Goal: Task Accomplishment & Management: Manage account settings

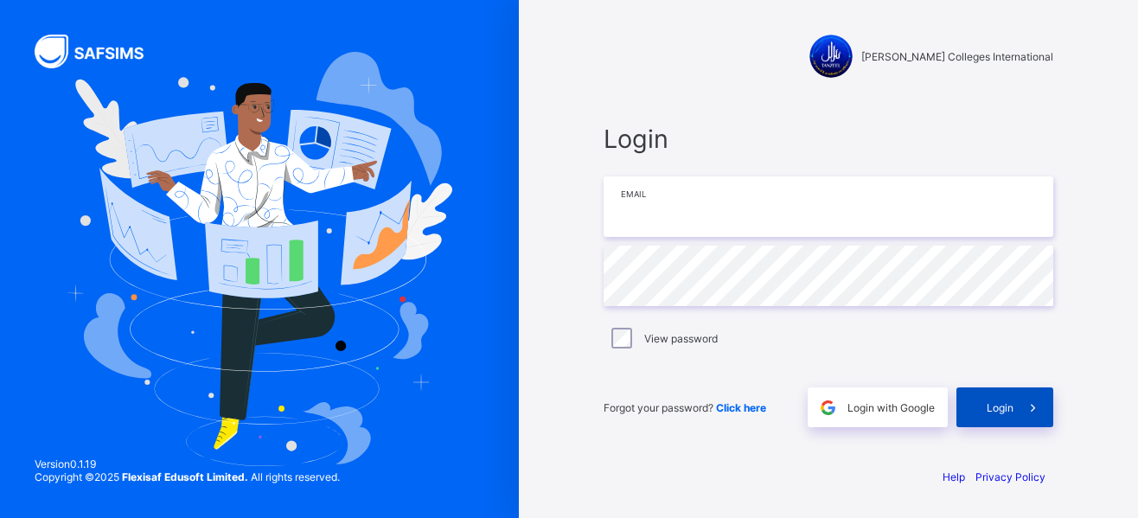
type input "**********"
click at [983, 405] on div "Login" at bounding box center [1004, 407] width 97 height 40
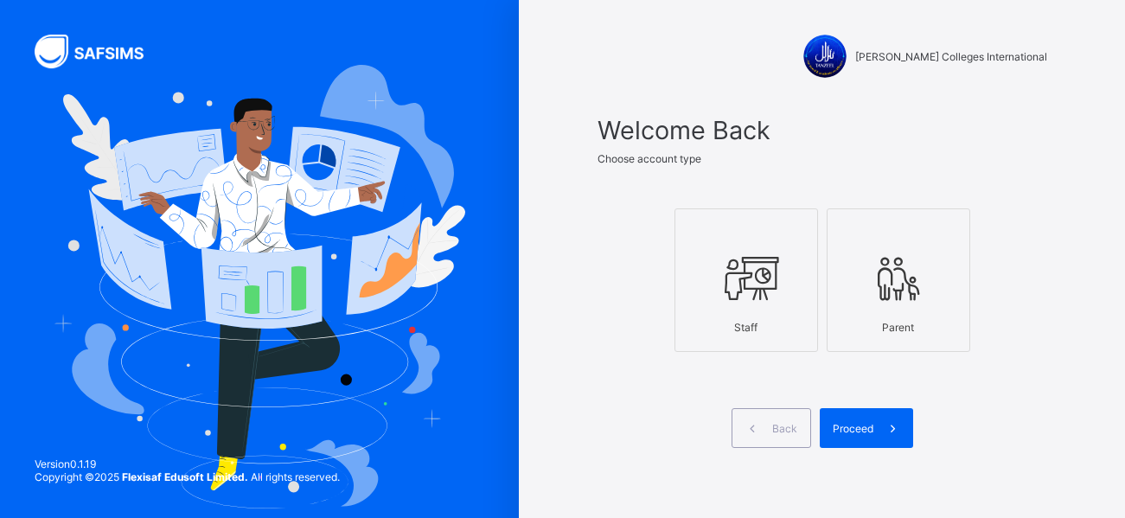
click at [714, 309] on div at bounding box center [746, 278] width 124 height 68
click at [858, 440] on div "Proceed" at bounding box center [865, 428] width 93 height 40
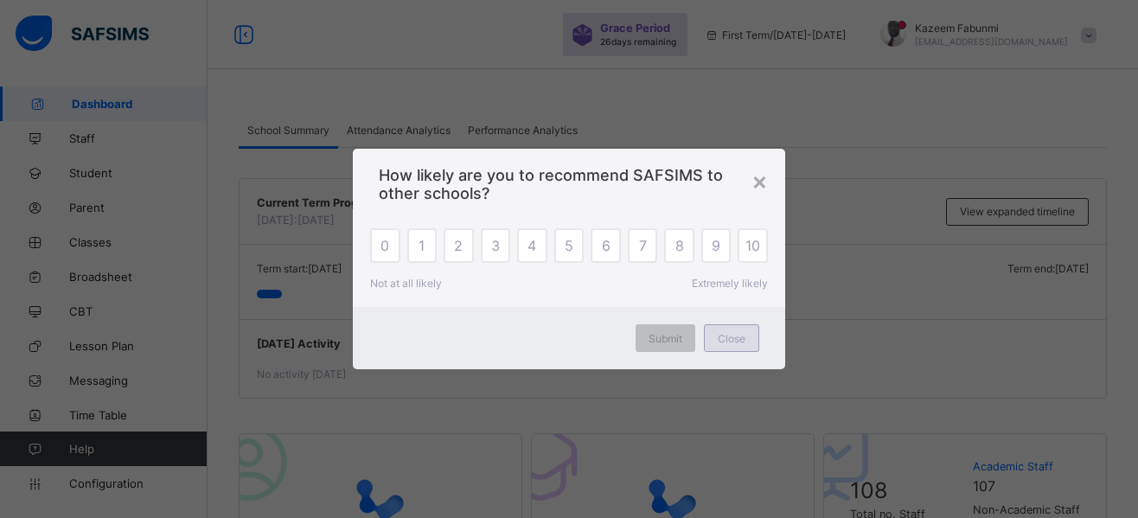
click at [737, 344] on span "Close" at bounding box center [731, 338] width 28 height 13
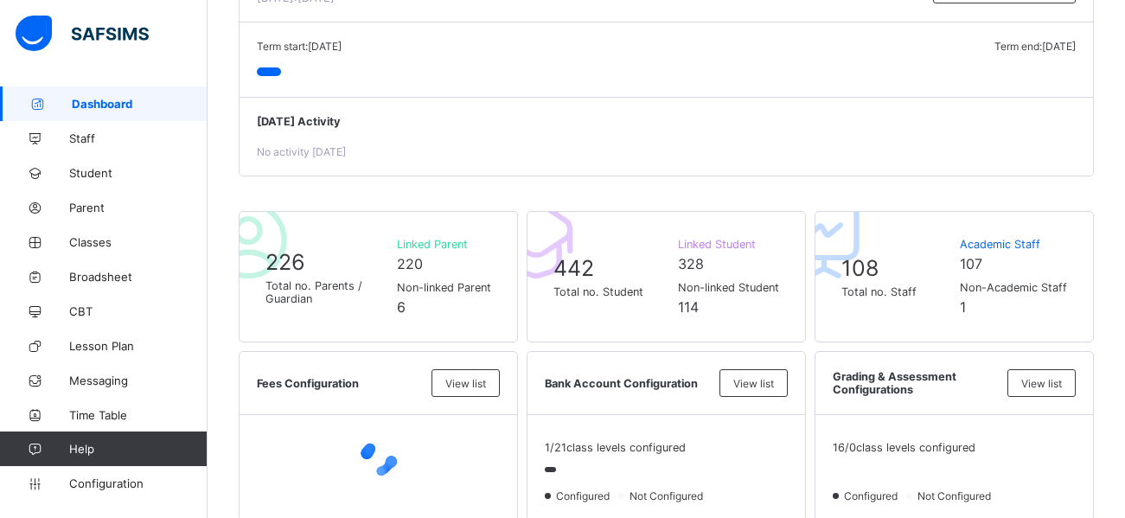
scroll to position [231, 0]
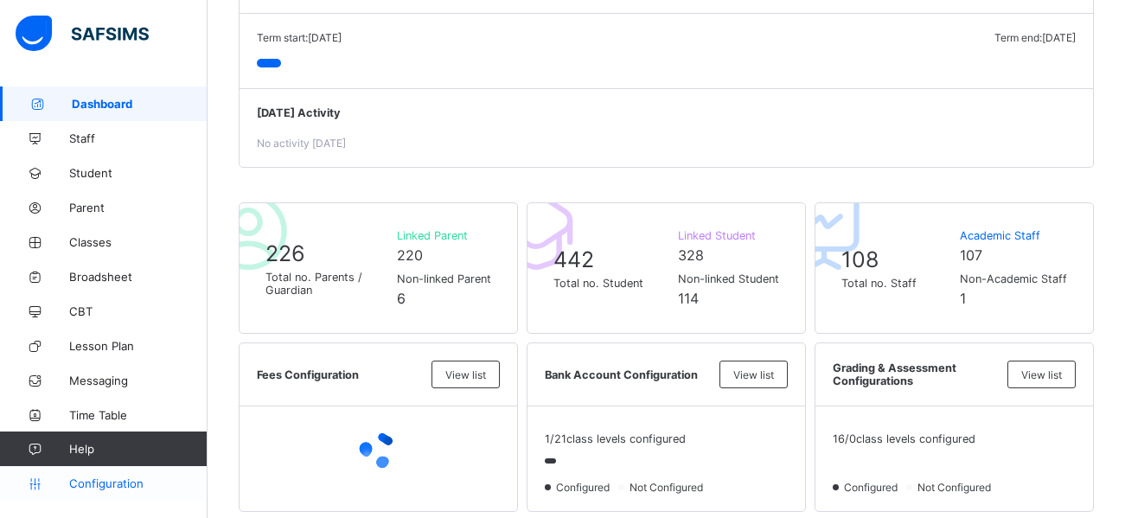
click at [101, 483] on span "Configuration" at bounding box center [137, 483] width 137 height 14
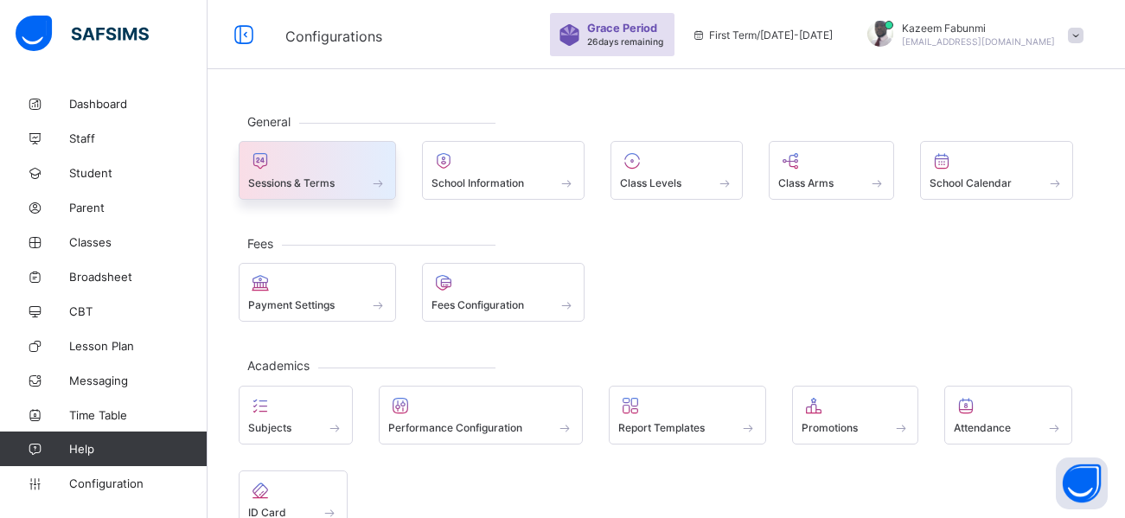
click at [339, 176] on div "Sessions & Terms" at bounding box center [317, 182] width 138 height 15
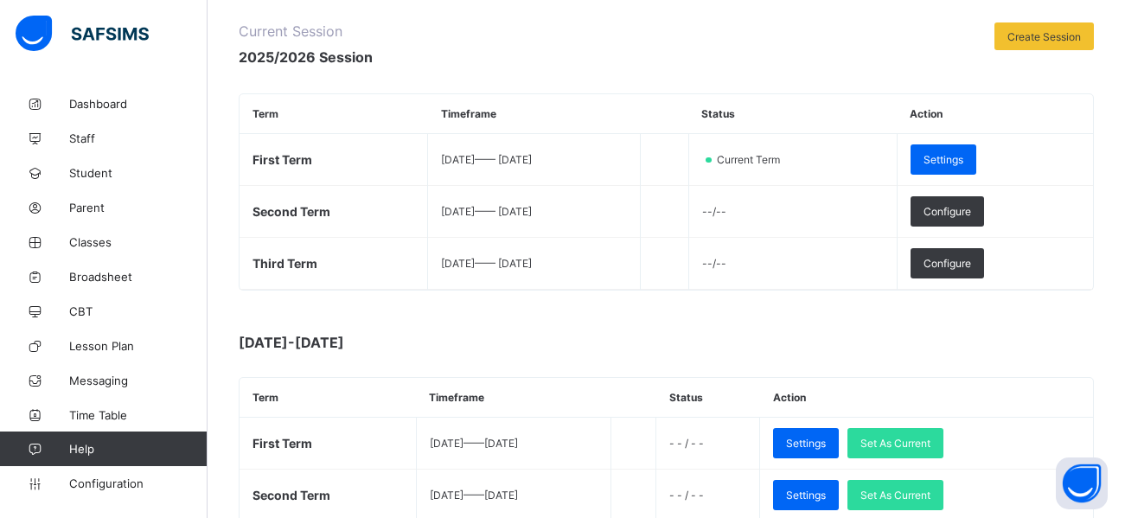
scroll to position [207, 0]
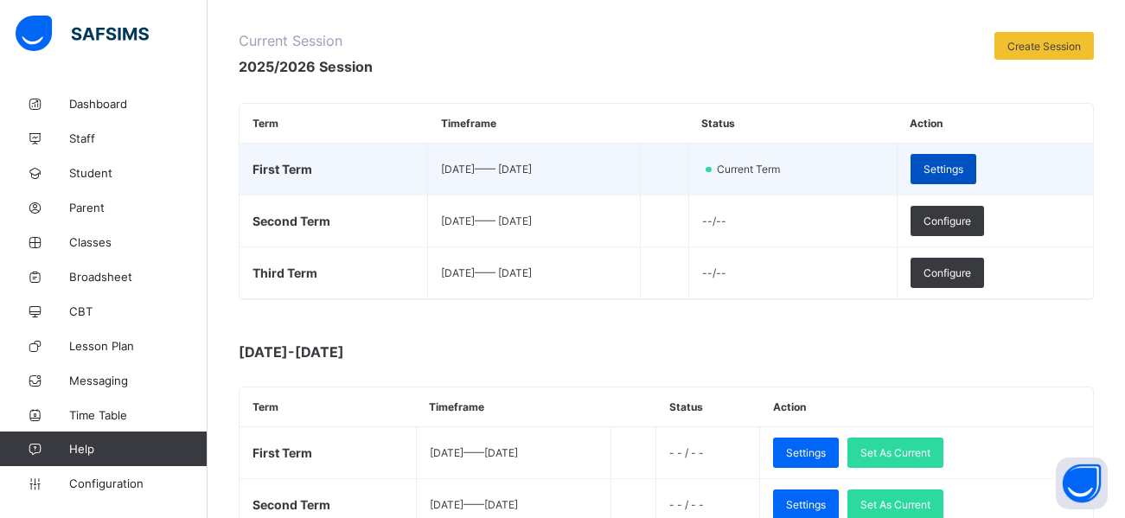
click at [963, 164] on span "Settings" at bounding box center [943, 169] width 40 height 13
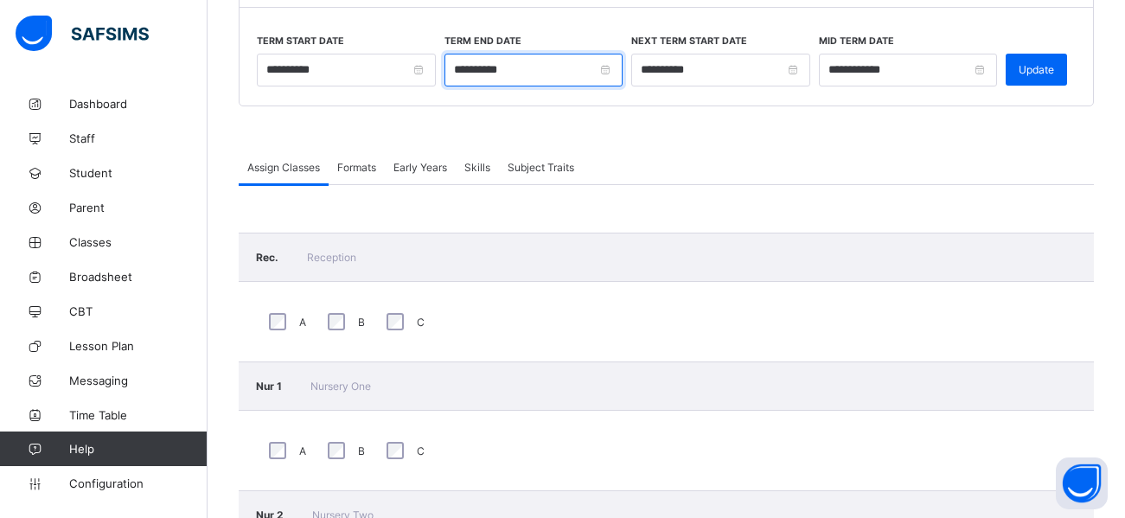
click at [609, 68] on input "**********" at bounding box center [533, 70] width 179 height 33
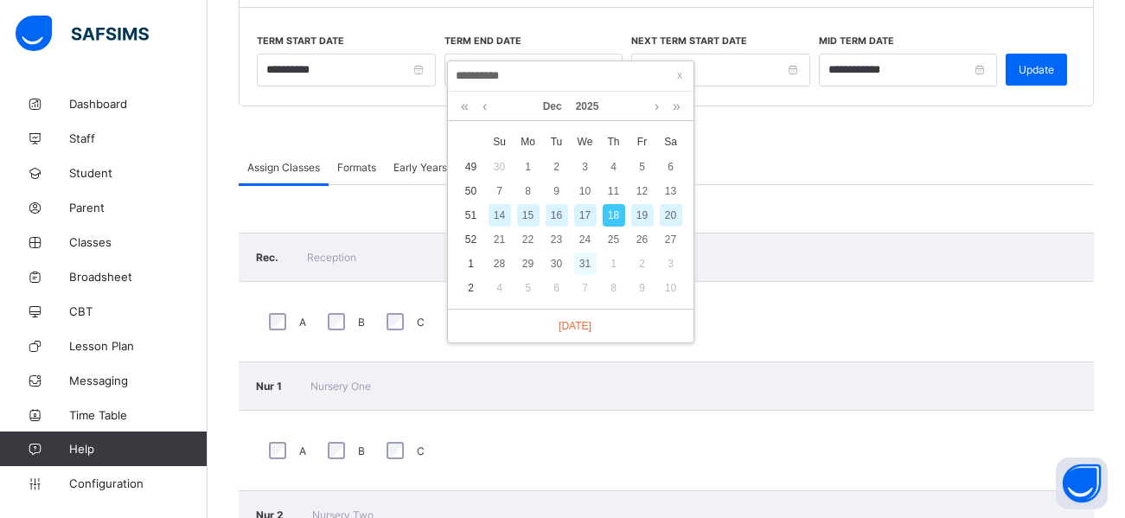
click at [585, 263] on div "31" at bounding box center [585, 263] width 22 height 22
type input "**********"
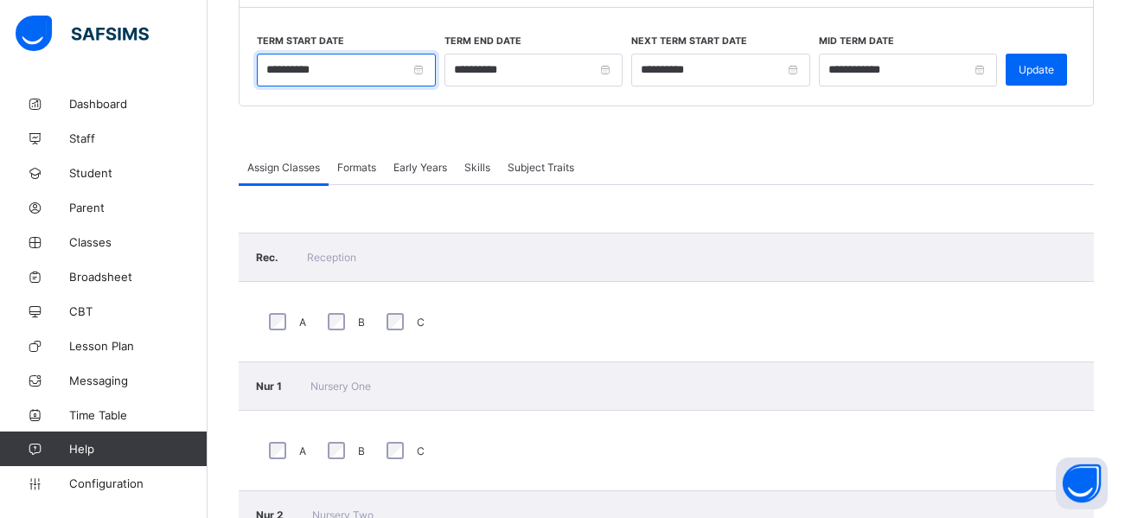
click at [419, 72] on input "**********" at bounding box center [346, 70] width 179 height 33
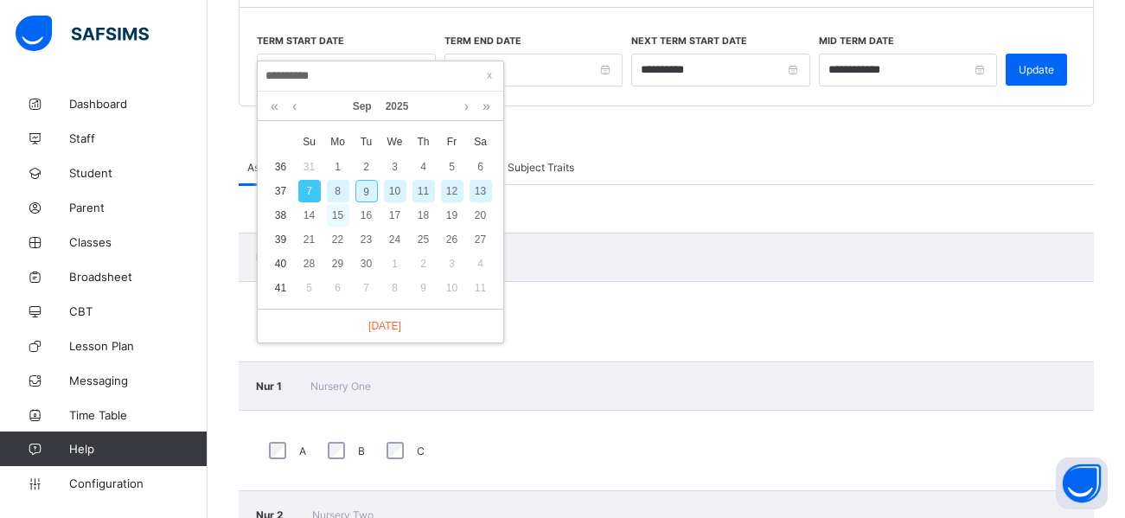
click at [340, 214] on div "15" at bounding box center [338, 215] width 22 height 22
type input "**********"
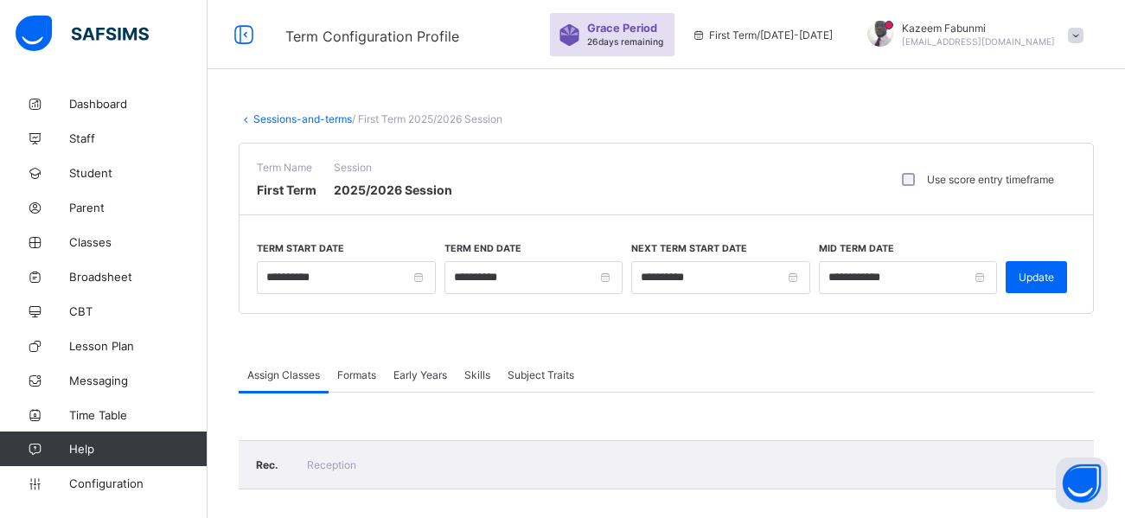
click at [360, 372] on span "Formats" at bounding box center [356, 374] width 39 height 13
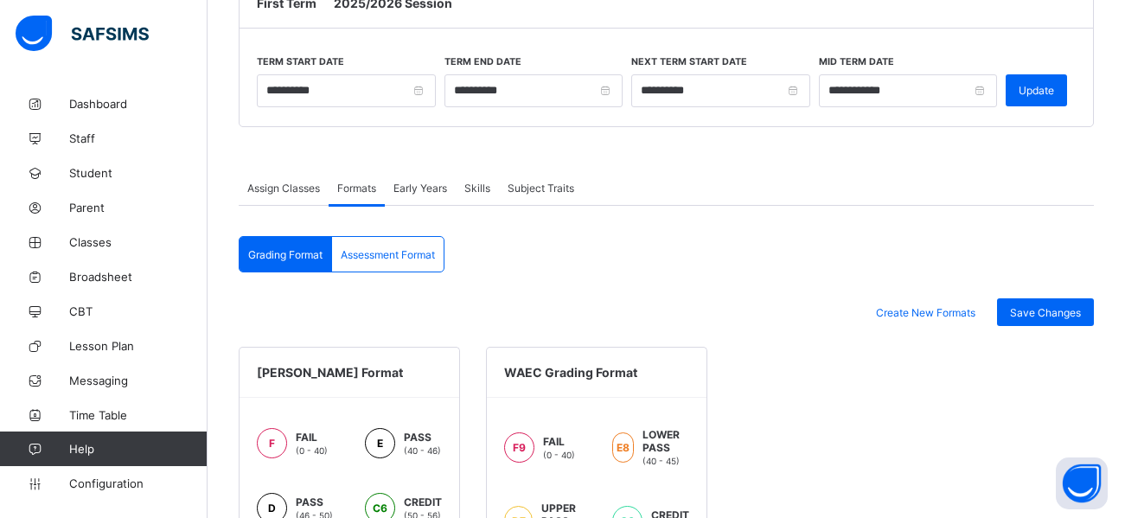
scroll to position [169, 0]
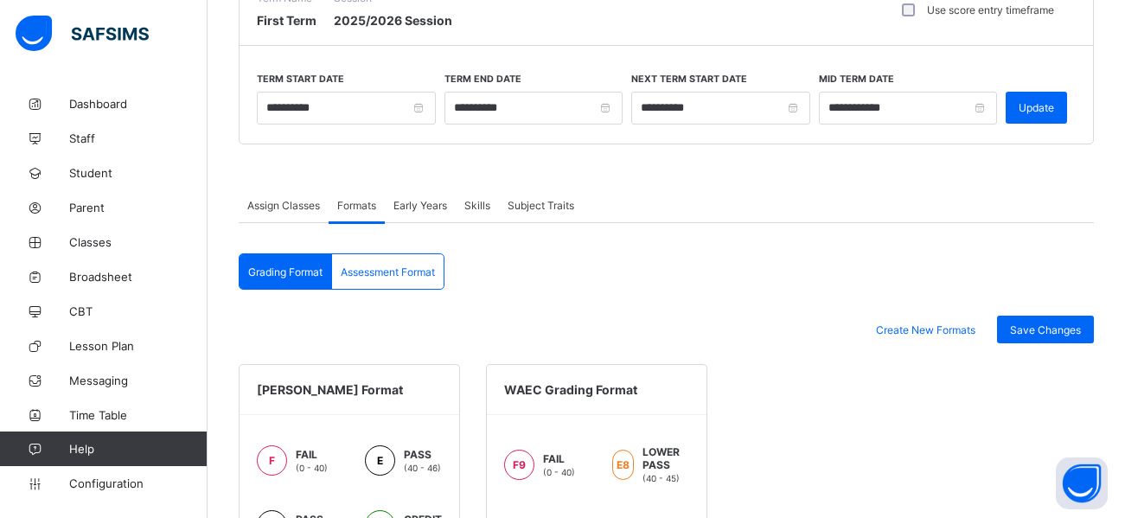
click at [422, 202] on span "Early Years" at bounding box center [420, 205] width 54 height 13
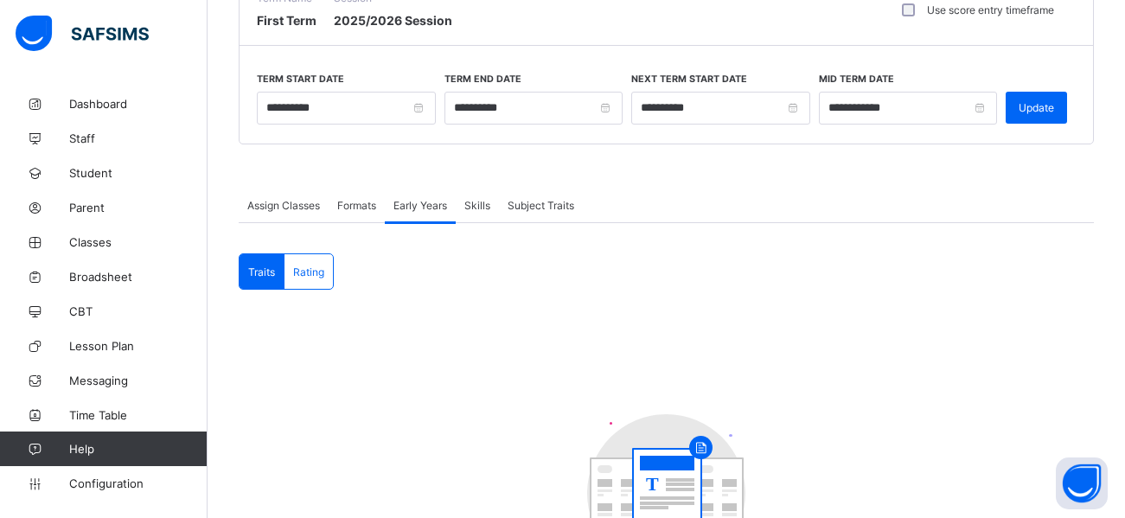
click at [358, 207] on span "Formats" at bounding box center [356, 205] width 39 height 13
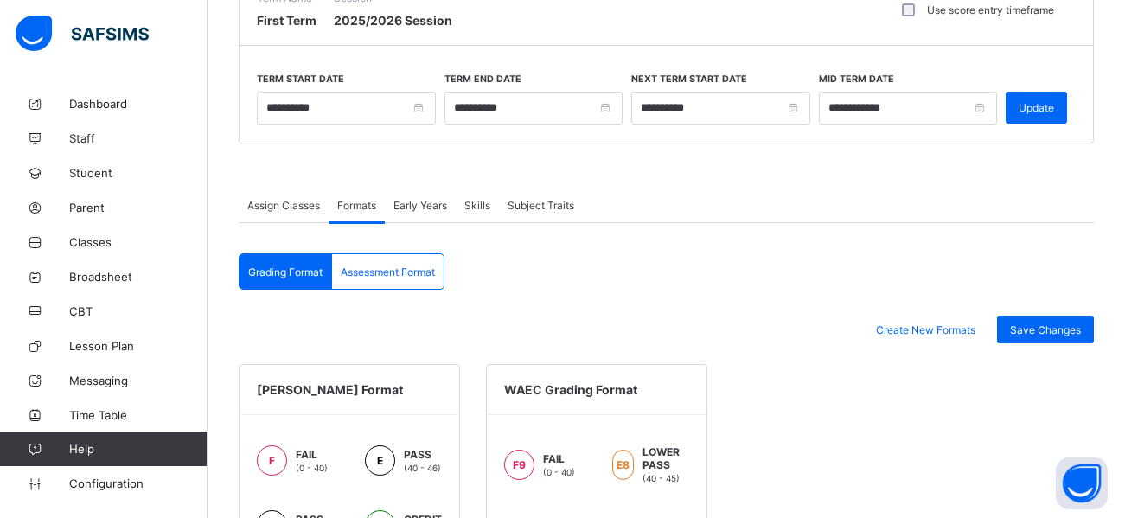
click at [406, 274] on span "Assessment Format" at bounding box center [388, 271] width 94 height 13
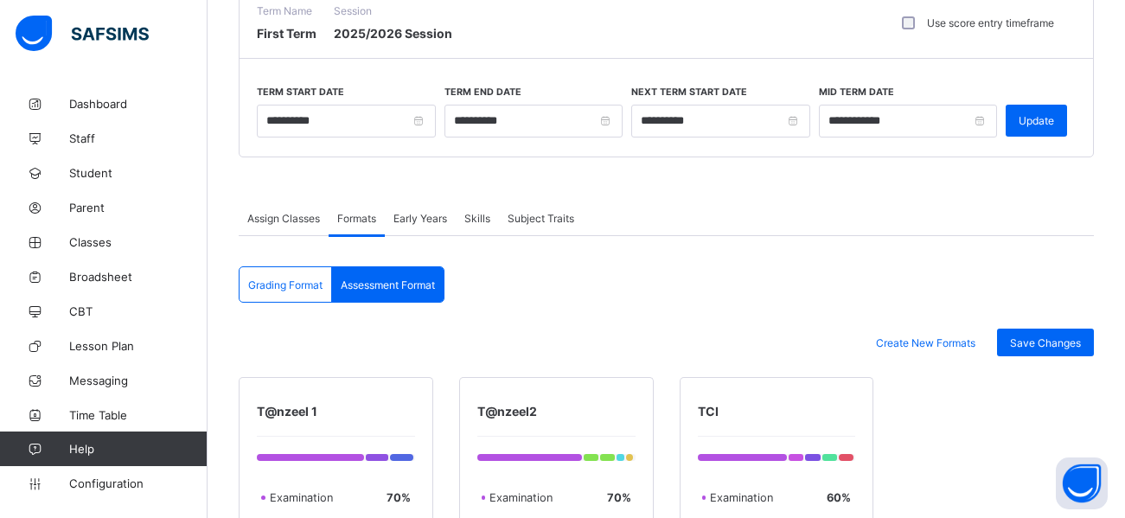
scroll to position [114, 0]
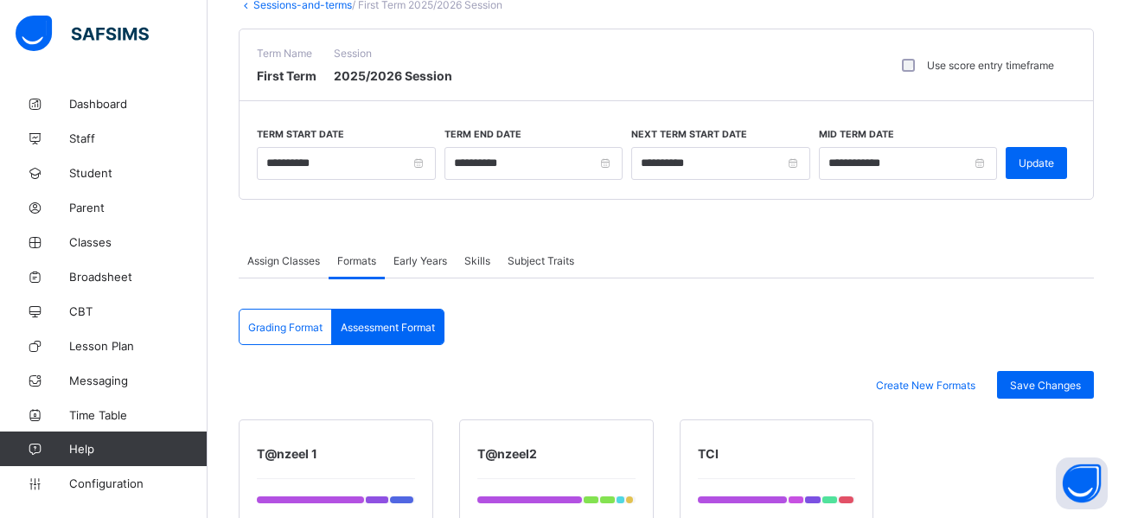
click at [473, 257] on span "Skills" at bounding box center [477, 260] width 26 height 13
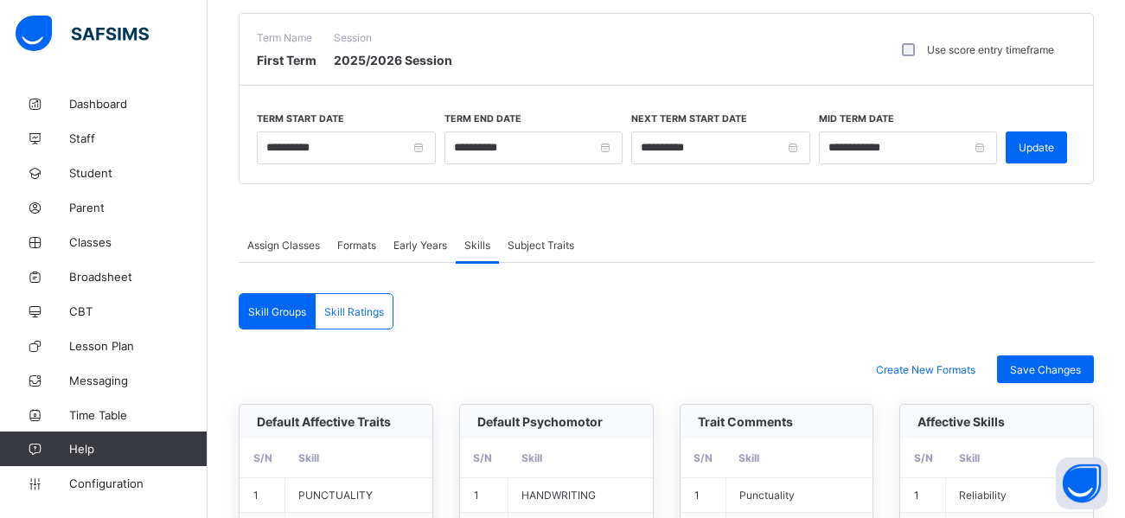
scroll to position [54, 0]
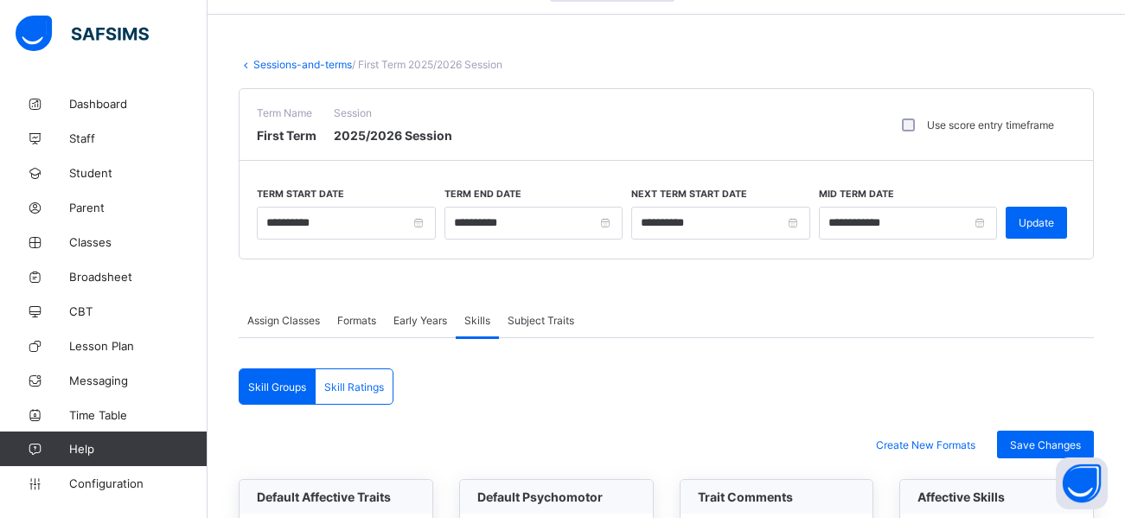
click at [545, 317] on span "Subject Traits" at bounding box center [540, 320] width 67 height 13
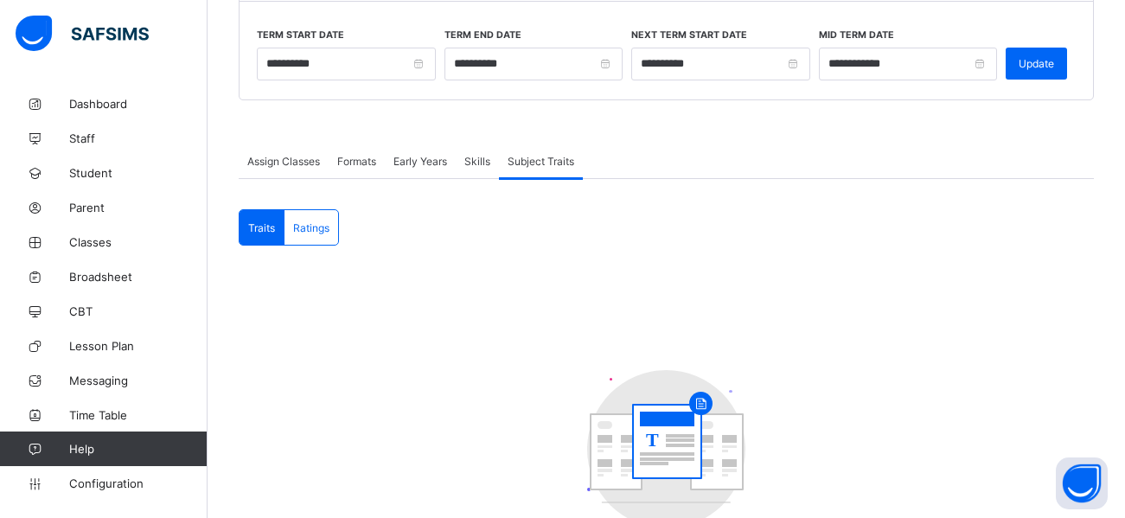
scroll to position [209, 0]
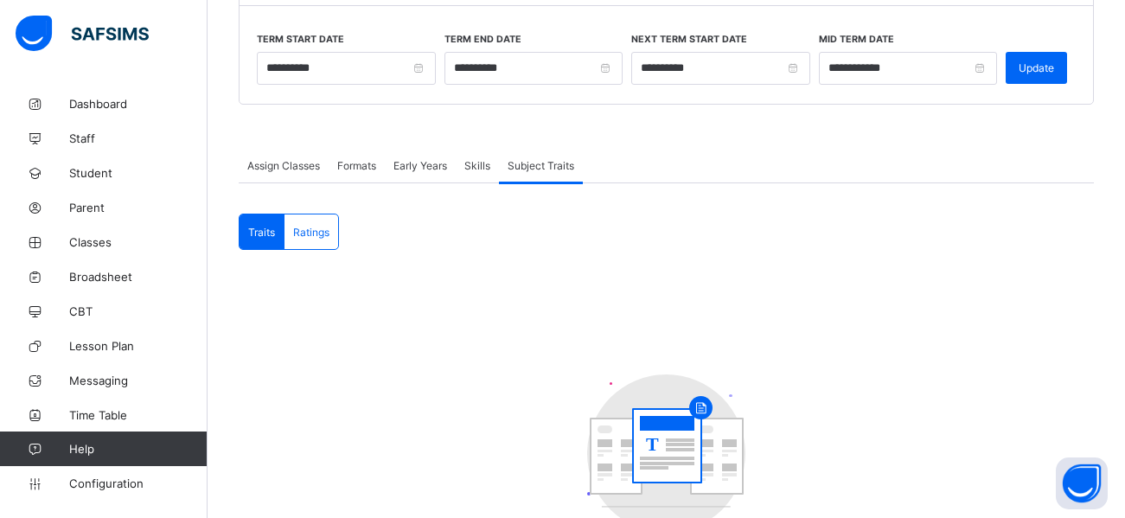
click at [303, 234] on span "Ratings" at bounding box center [311, 232] width 36 height 13
click at [256, 242] on div "Traits" at bounding box center [261, 231] width 45 height 35
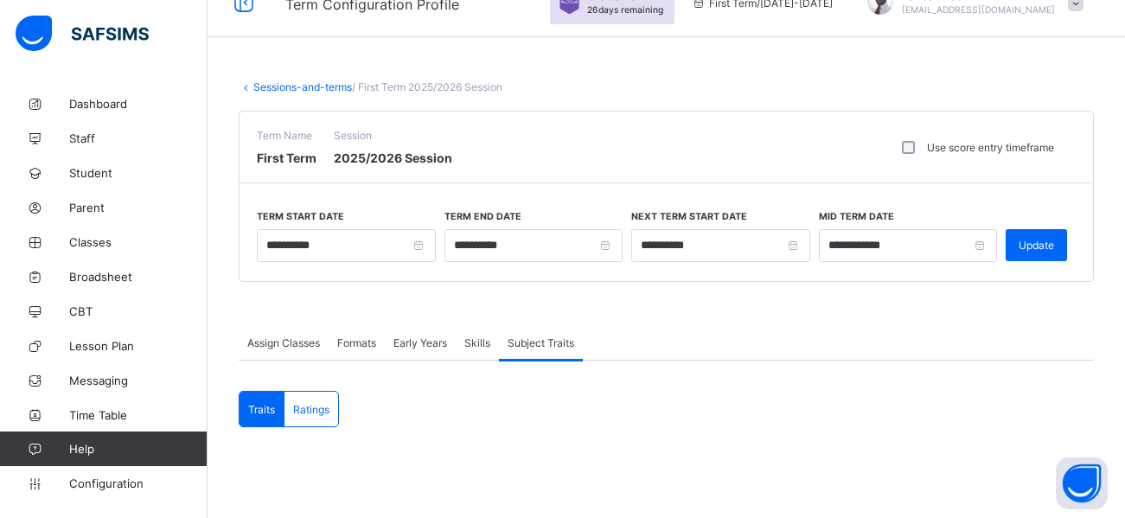
scroll to position [0, 0]
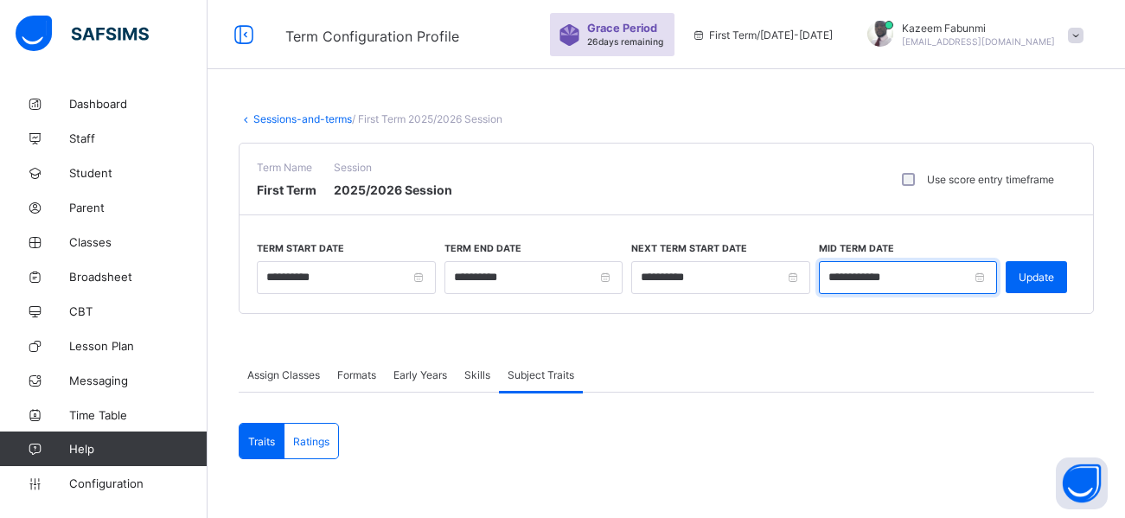
click at [988, 279] on input "**********" at bounding box center [908, 277] width 179 height 33
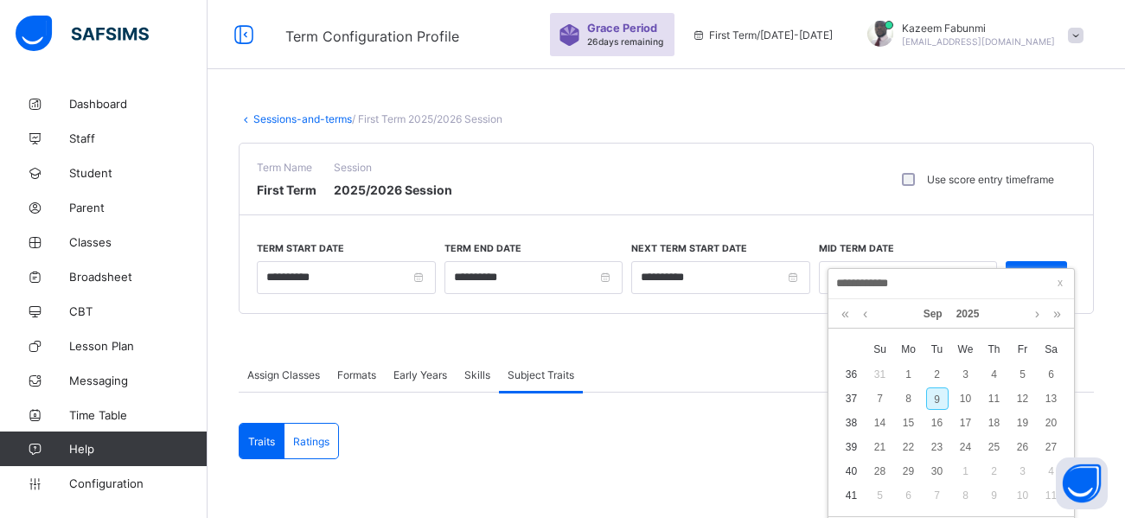
click at [755, 384] on div "Assign Classes Formats Early Years Skills Subject Traits" at bounding box center [666, 374] width 855 height 35
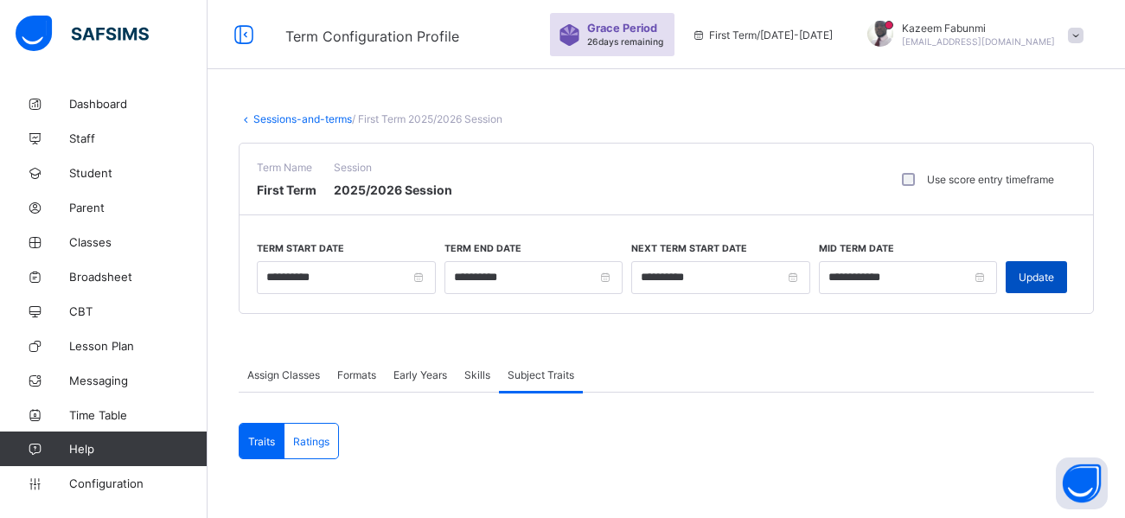
click at [1054, 272] on span "Update" at bounding box center [1035, 277] width 35 height 13
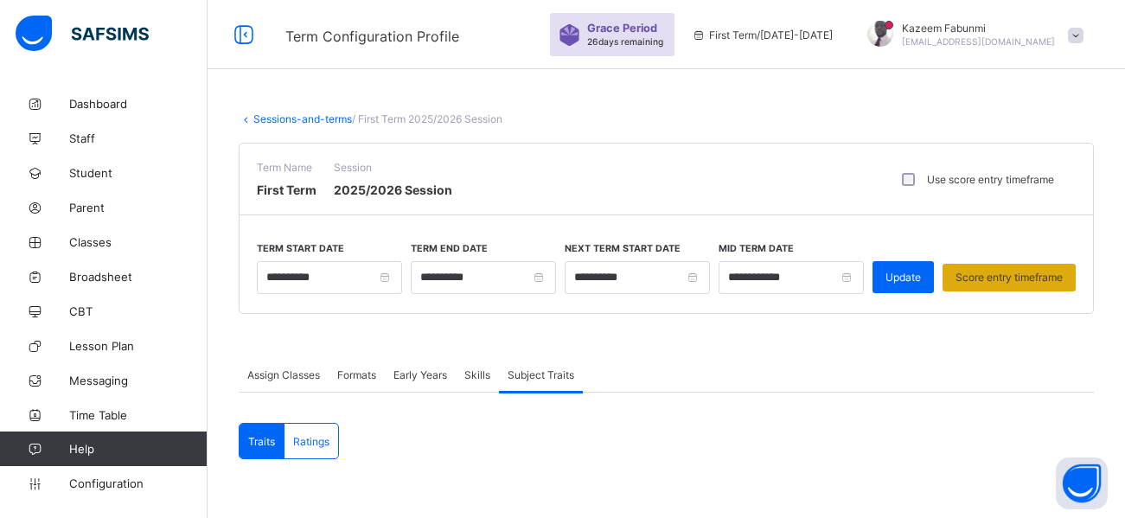
click at [1007, 274] on span "Score entry timeframe" at bounding box center [1008, 277] width 107 height 13
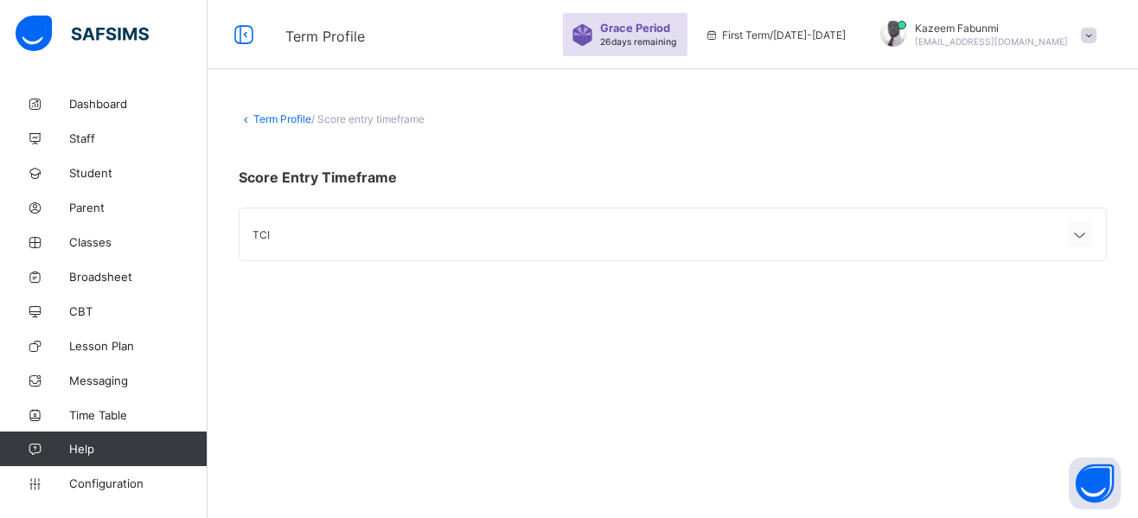
click at [1082, 232] on icon at bounding box center [1079, 234] width 21 height 17
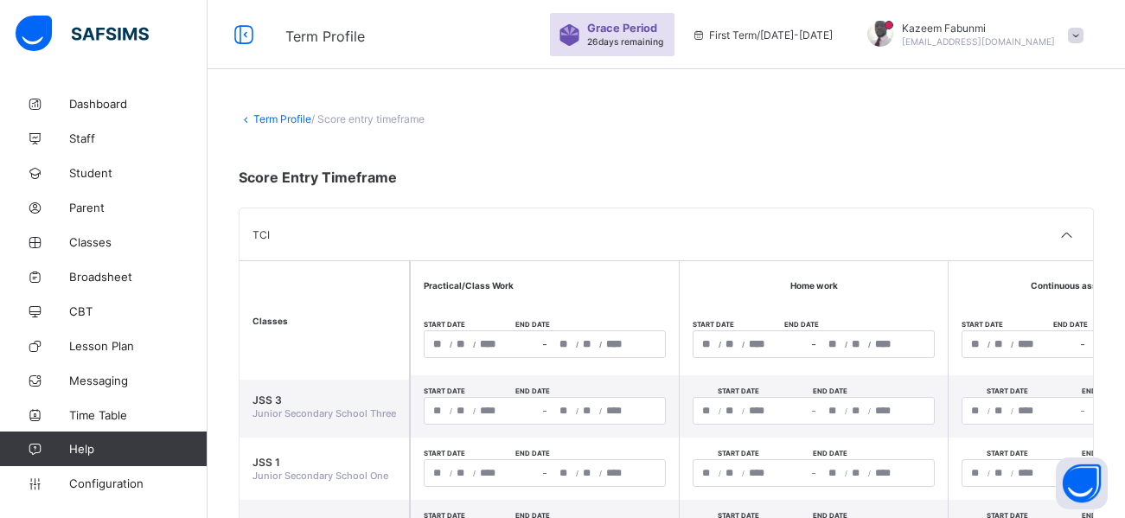
click at [274, 121] on link "Term Profile" at bounding box center [282, 118] width 58 height 13
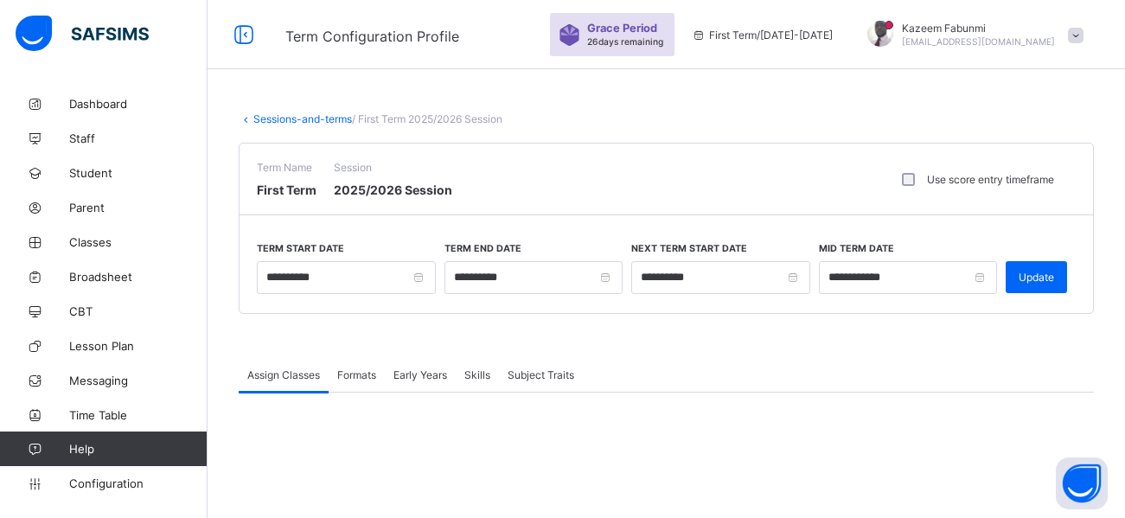
click at [285, 116] on link "Sessions-and-terms" at bounding box center [302, 118] width 99 height 13
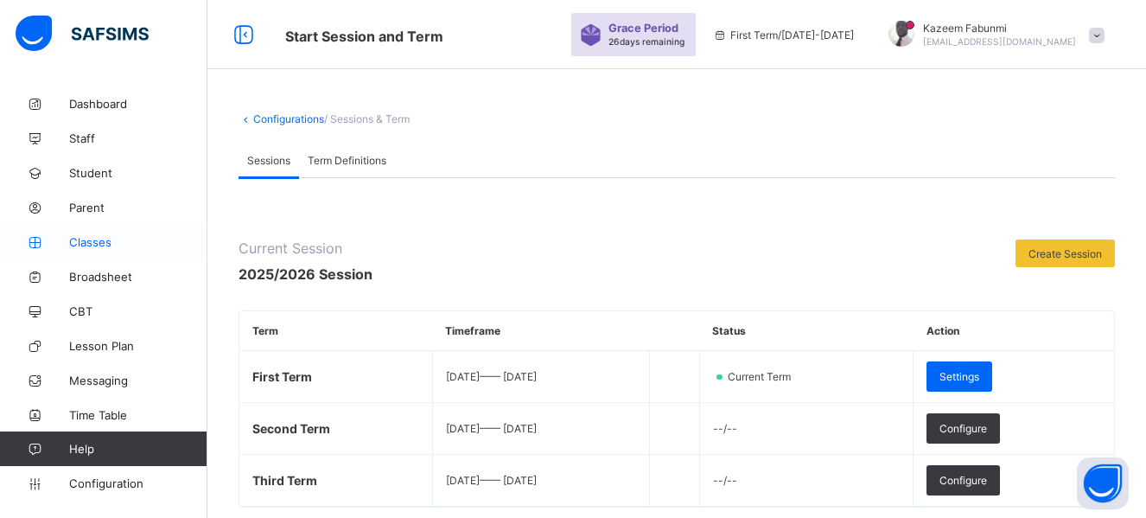
click at [92, 239] on span "Classes" at bounding box center [138, 242] width 138 height 14
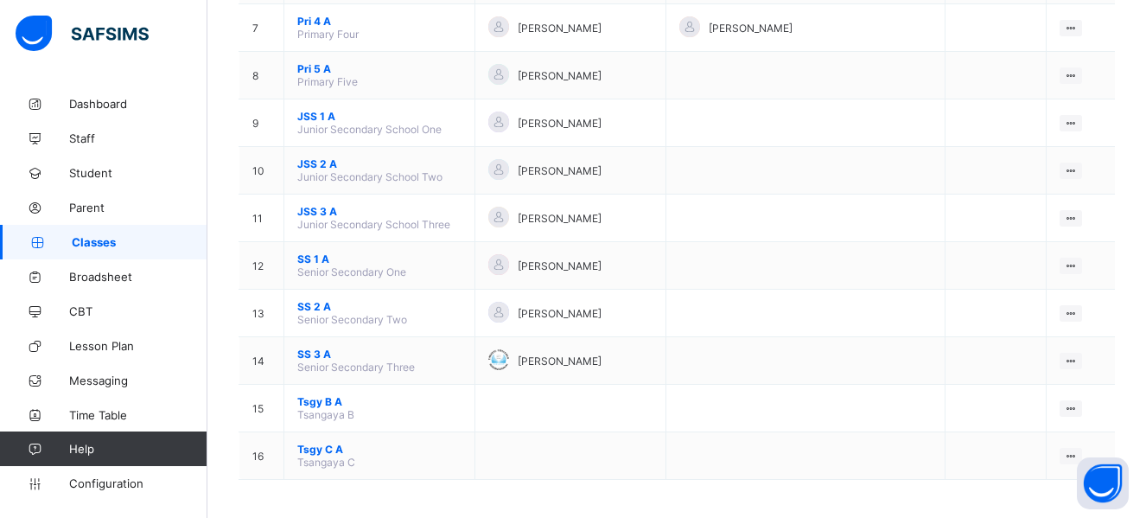
scroll to position [489, 0]
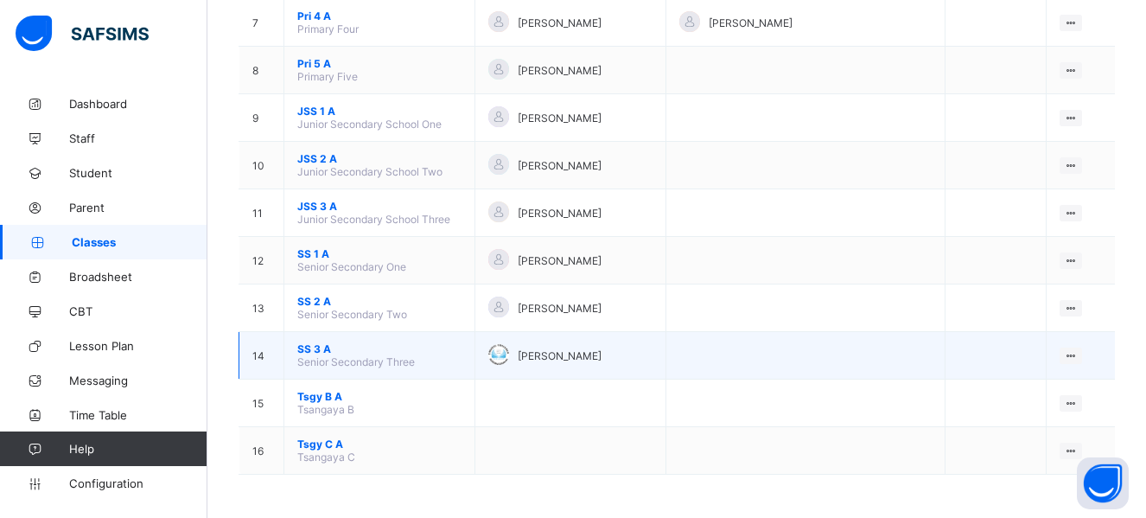
click at [316, 348] on span "SS 3 A" at bounding box center [379, 348] width 164 height 13
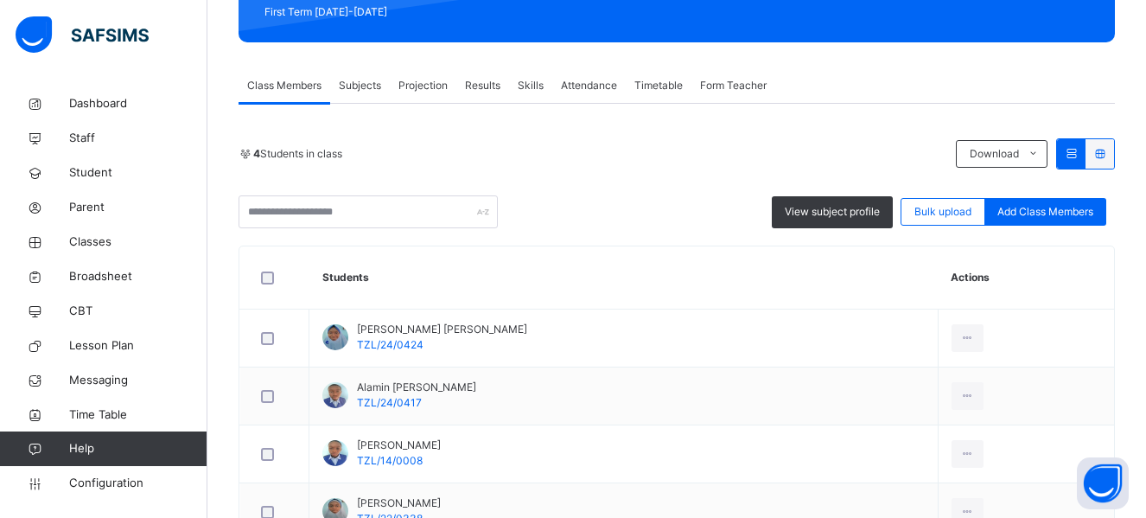
scroll to position [252, 0]
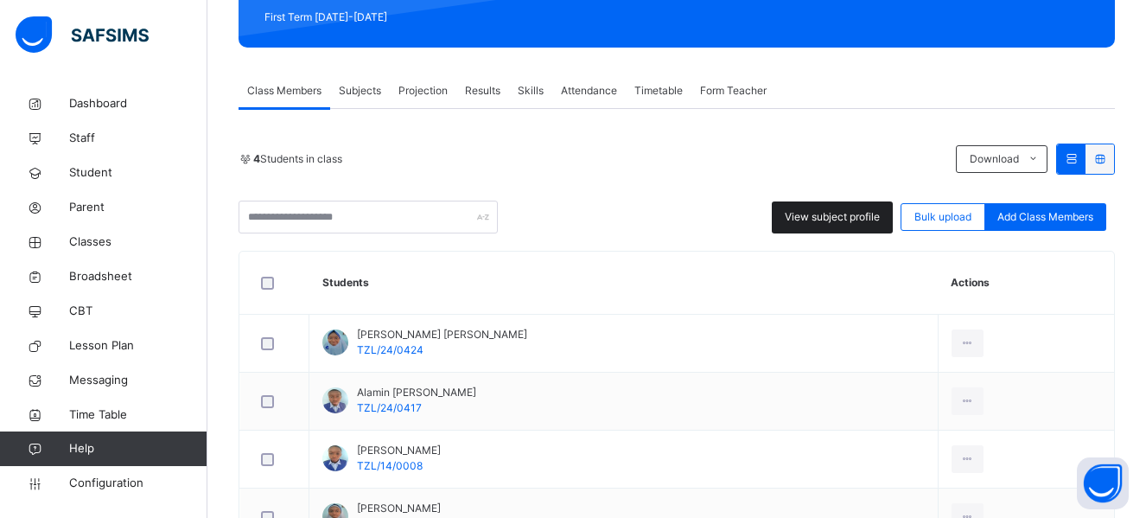
click at [845, 217] on span "View subject profile" at bounding box center [832, 217] width 95 height 16
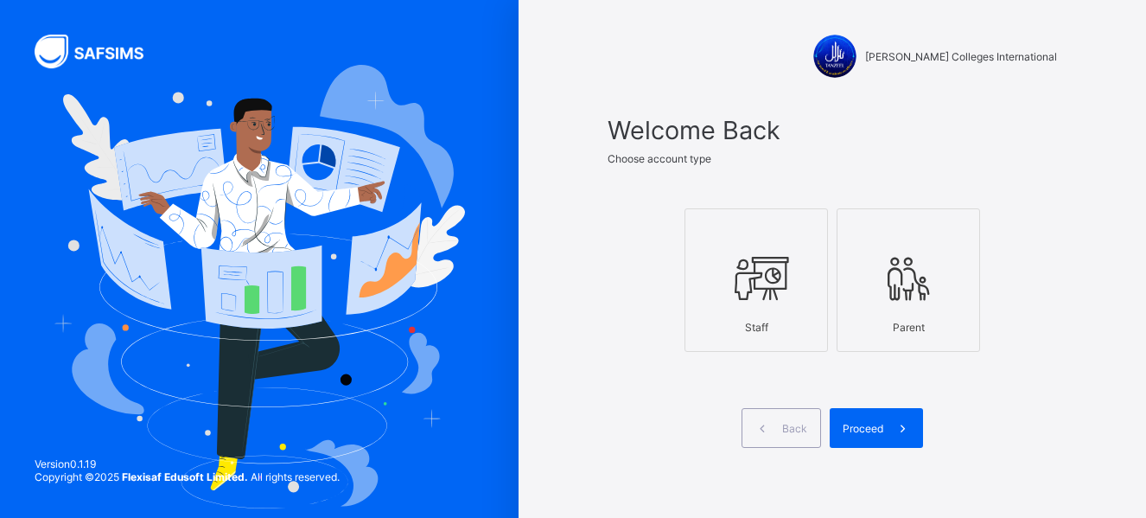
click at [730, 291] on div at bounding box center [756, 278] width 124 height 68
click at [882, 419] on div "Proceed" at bounding box center [876, 428] width 93 height 40
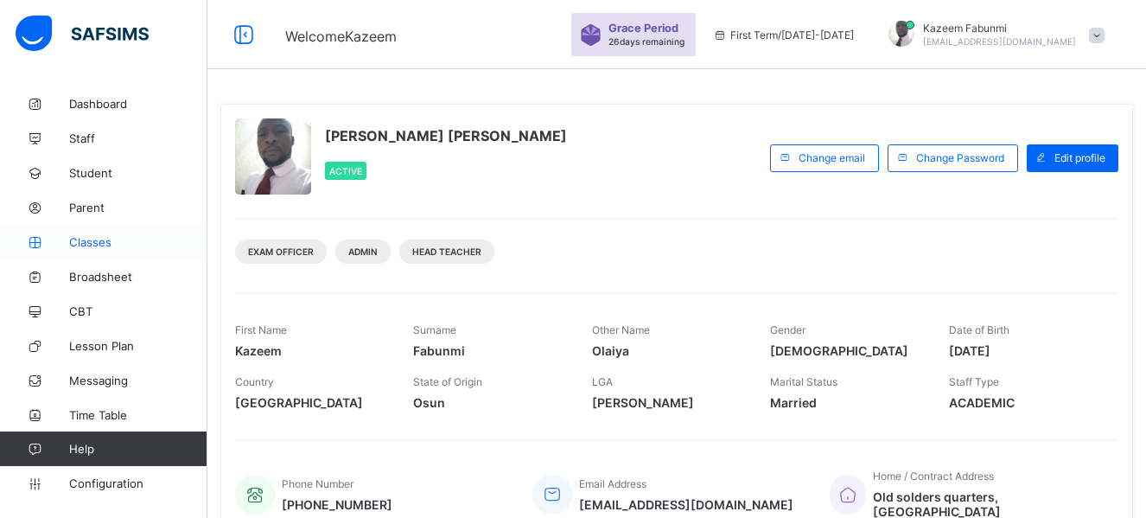
click at [83, 239] on span "Classes" at bounding box center [138, 242] width 138 height 14
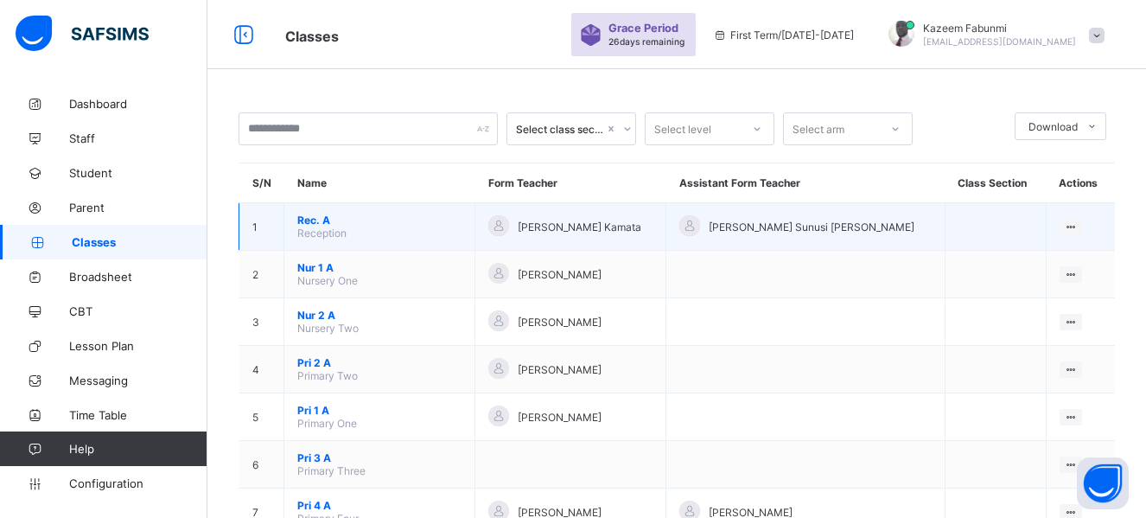
click at [308, 219] on span "Rec. A" at bounding box center [379, 220] width 164 height 13
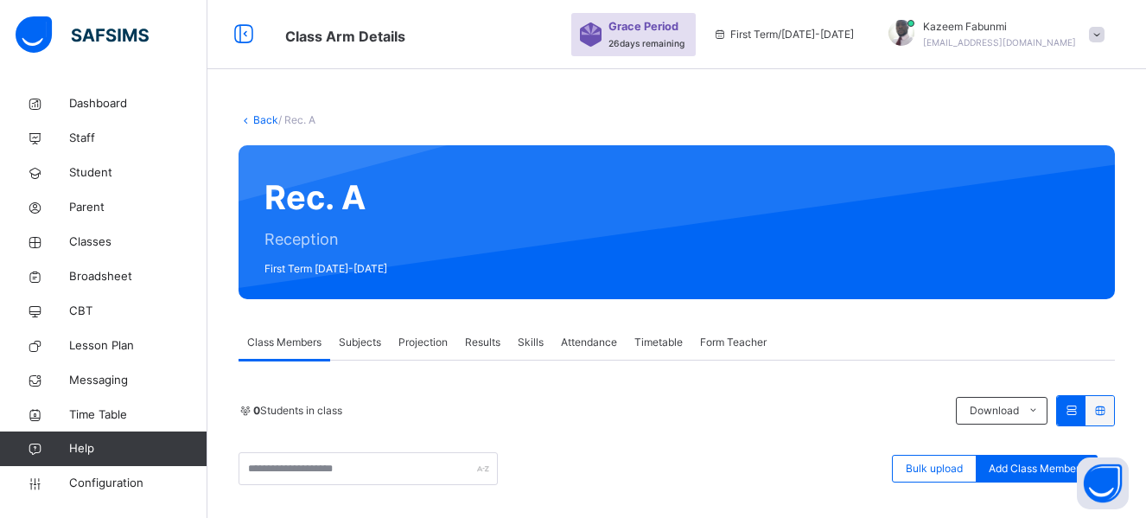
click at [263, 120] on link "Back" at bounding box center [265, 119] width 25 height 13
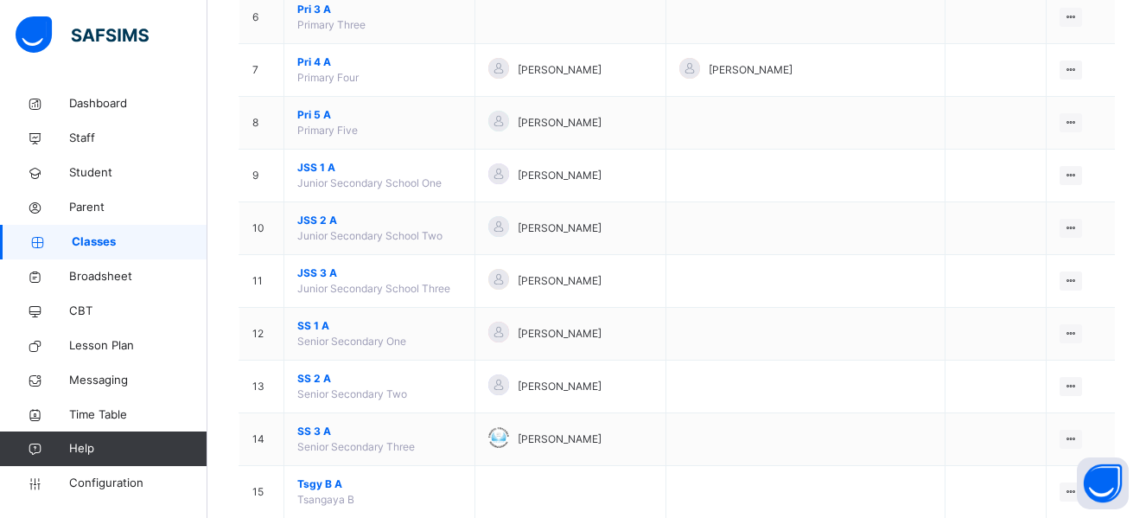
scroll to position [474, 0]
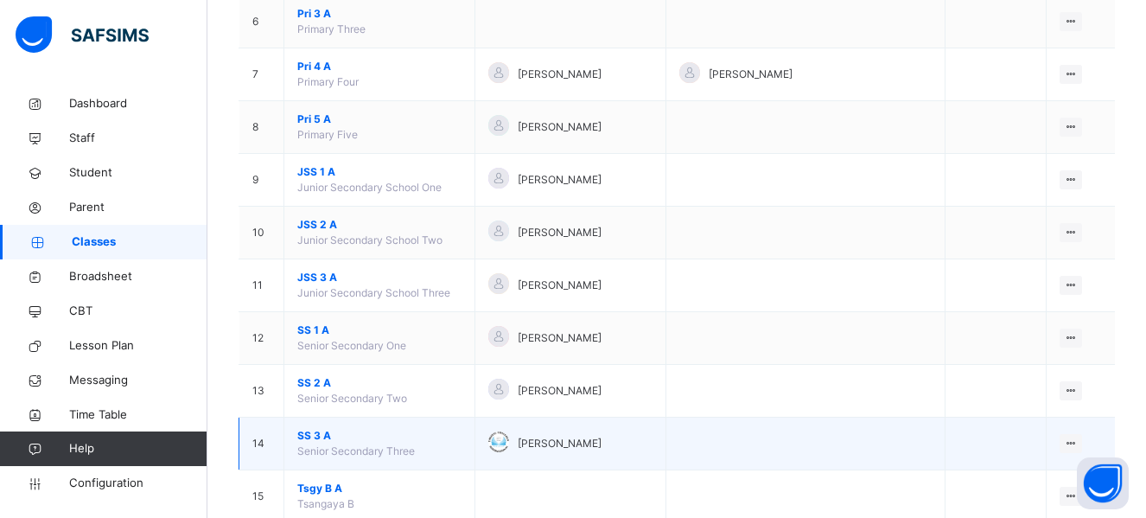
click at [313, 435] on span "SS 3 A" at bounding box center [379, 436] width 164 height 16
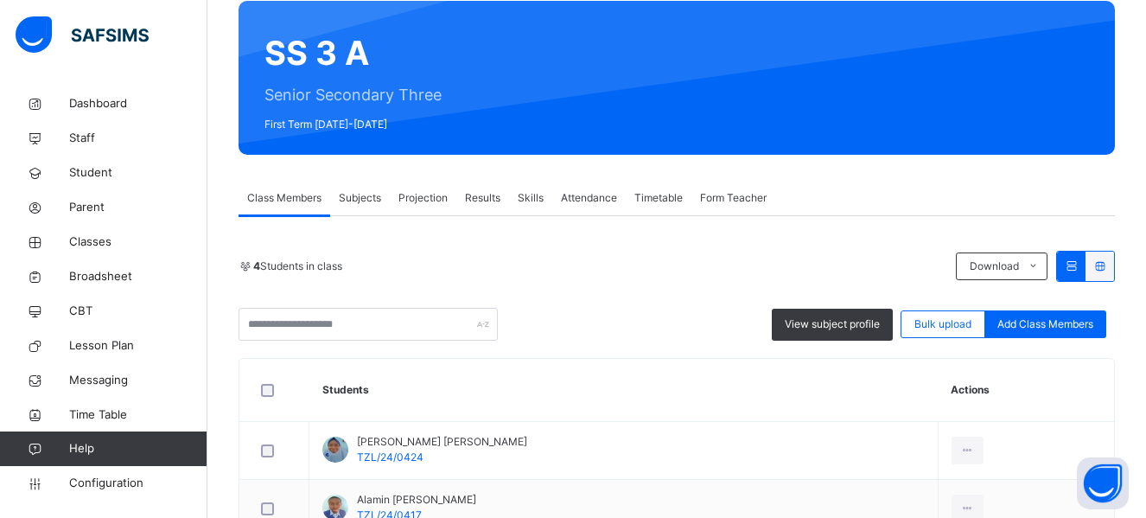
scroll to position [166, 0]
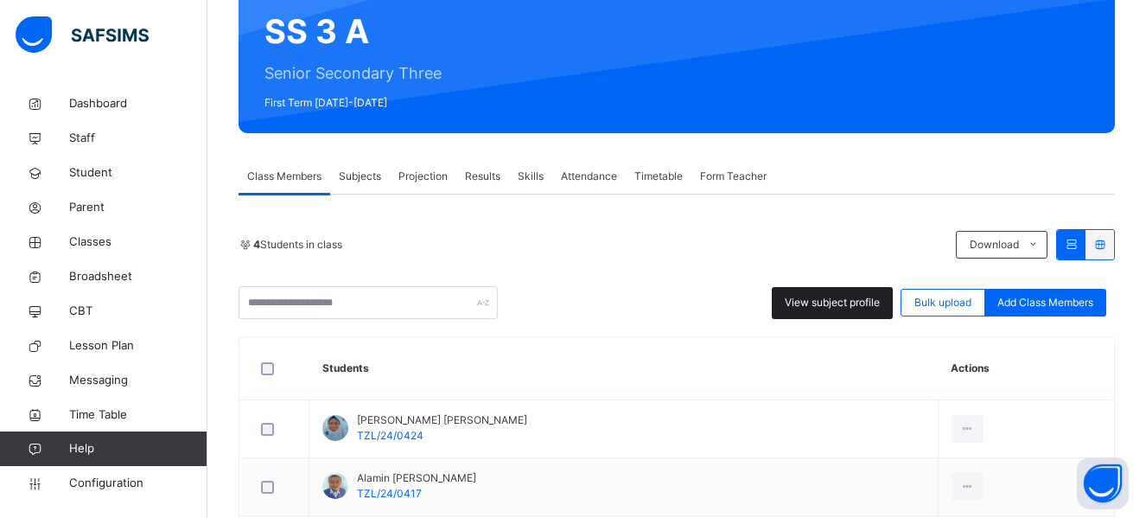
click at [825, 292] on div "View subject profile" at bounding box center [832, 303] width 121 height 32
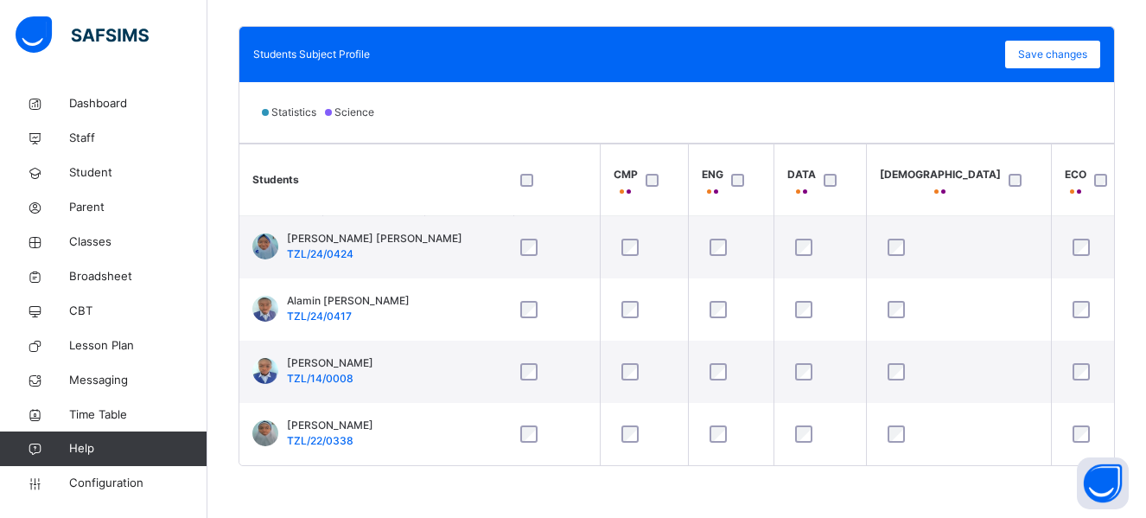
scroll to position [0, 0]
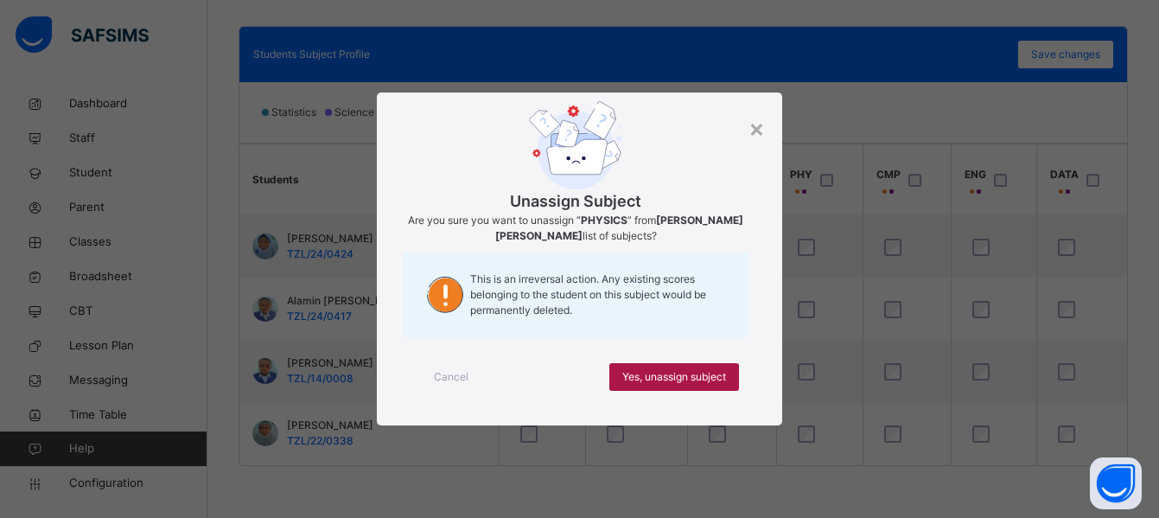
click at [666, 374] on span "Yes, unassign subject" at bounding box center [674, 377] width 104 height 16
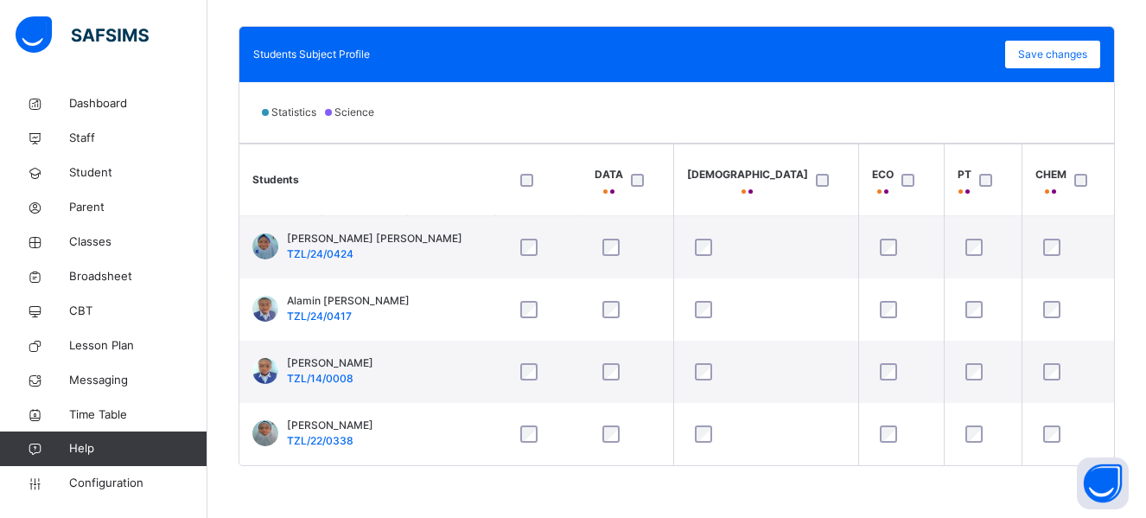
scroll to position [0, 457]
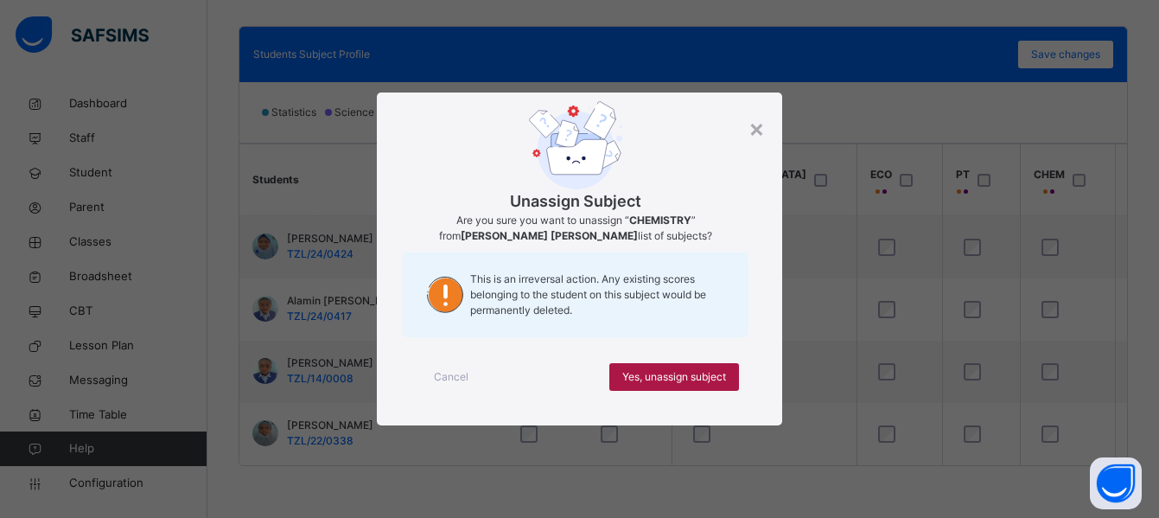
click at [666, 371] on span "Yes, unassign subject" at bounding box center [674, 377] width 104 height 16
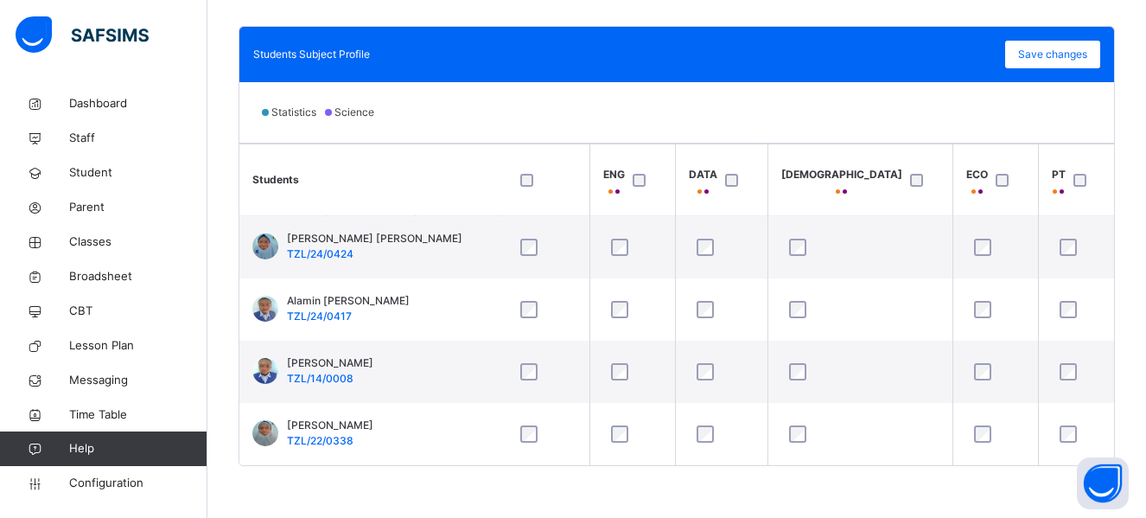
scroll to position [0, 0]
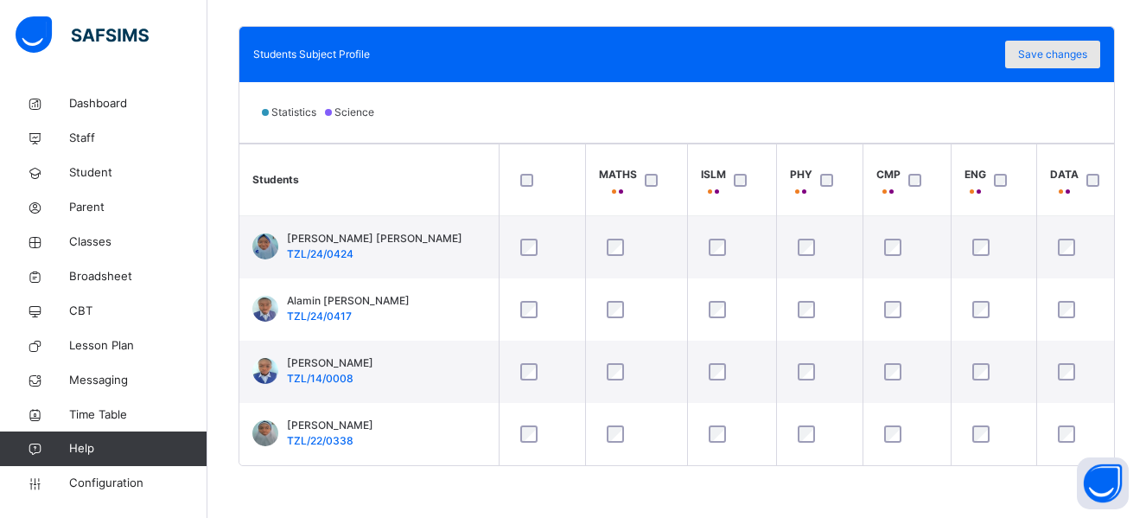
click at [1049, 48] on span "Save changes" at bounding box center [1052, 55] width 69 height 16
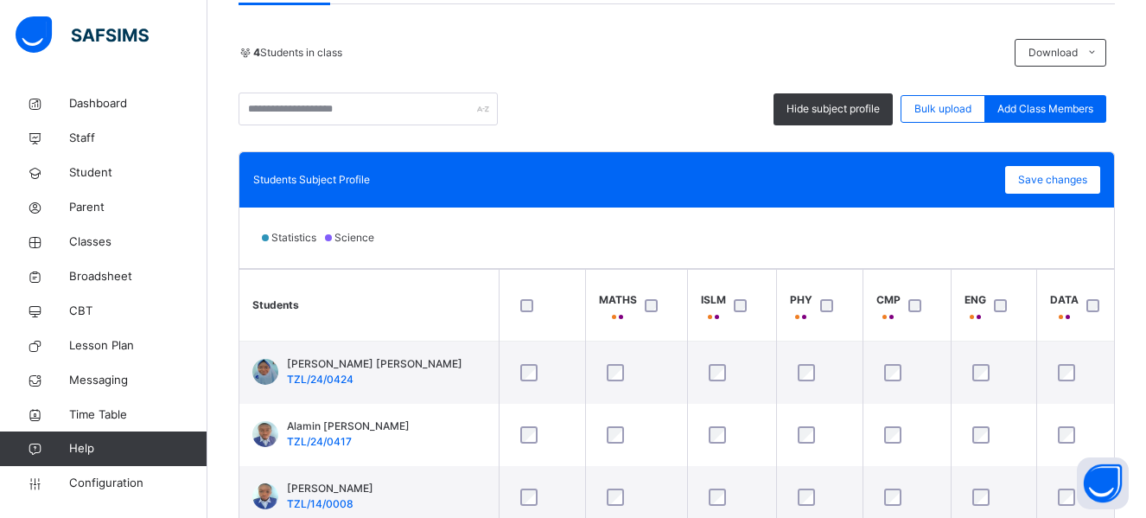
scroll to position [358, 0]
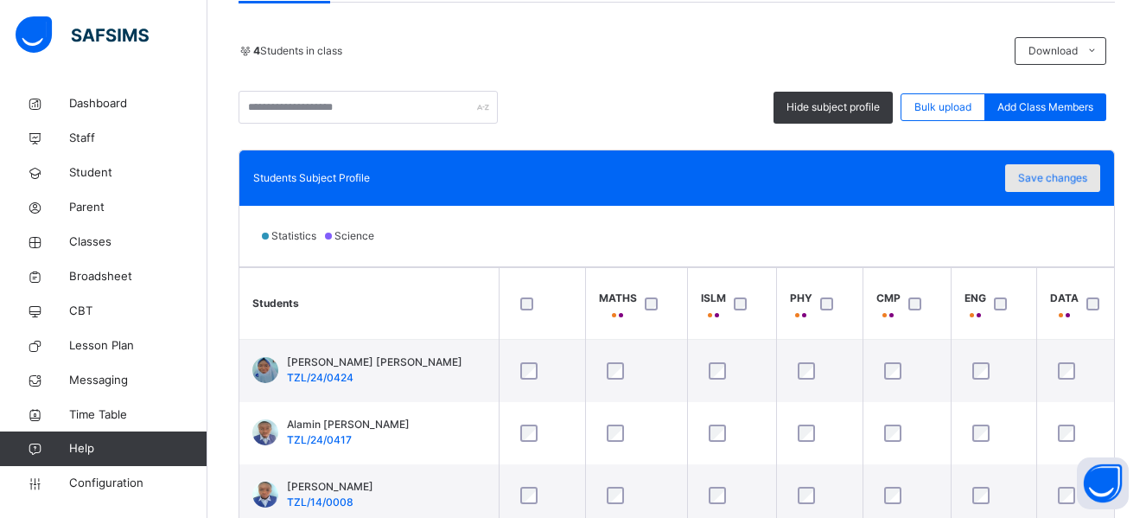
click at [1051, 175] on span "Save changes" at bounding box center [1052, 178] width 69 height 16
click at [1047, 175] on span "Save changes" at bounding box center [1052, 178] width 69 height 16
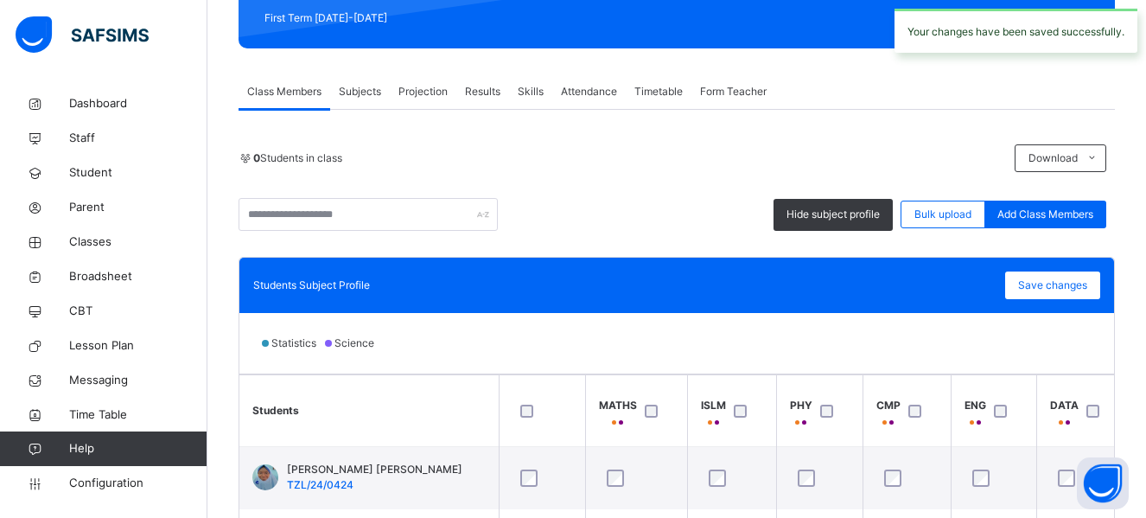
scroll to position [238, 0]
